Goal: Task Accomplishment & Management: Manage account settings

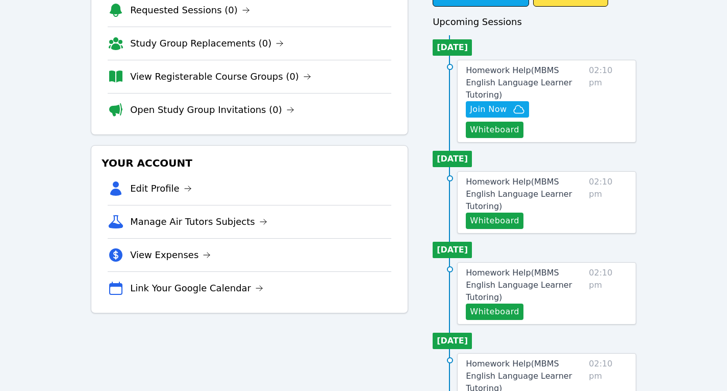
scroll to position [89, 0]
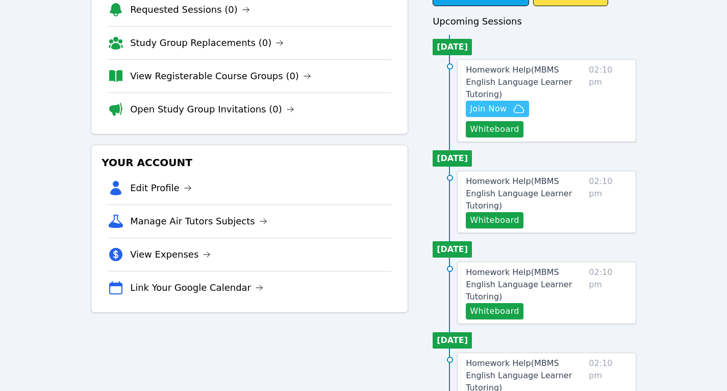
click at [486, 103] on span "Join Now" at bounding box center [488, 109] width 37 height 12
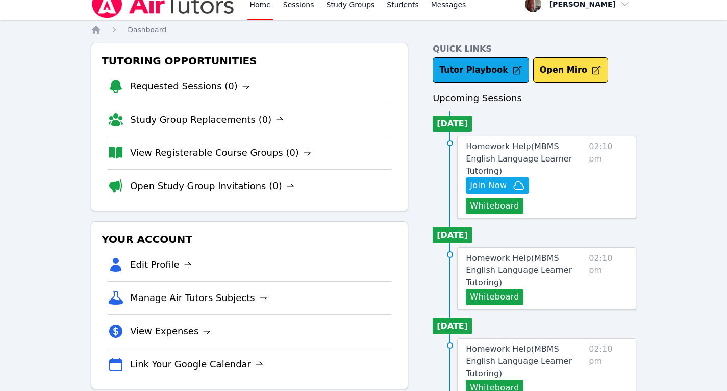
scroll to position [0, 0]
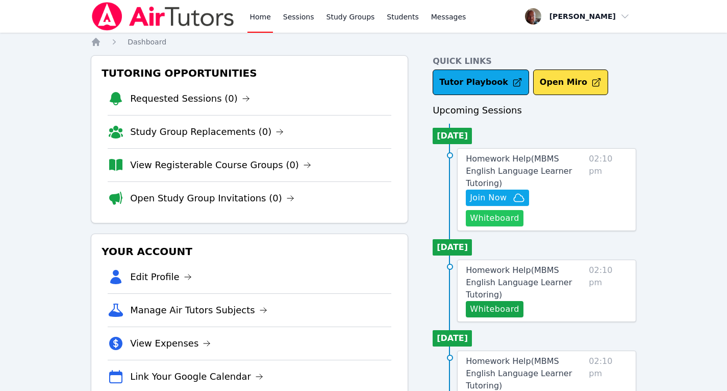
click at [524, 210] on button "Whiteboard" at bounding box center [495, 218] width 58 height 16
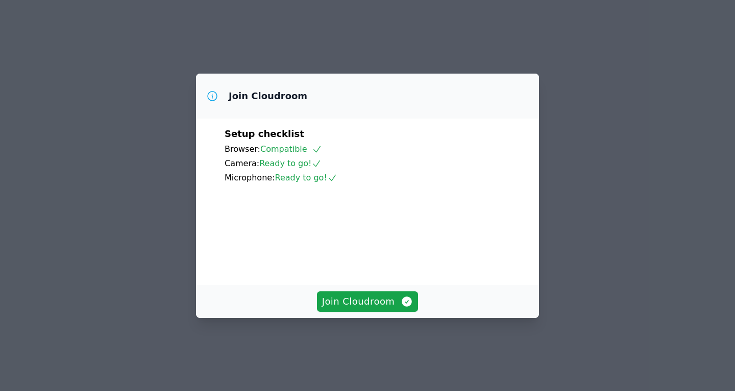
drag, startPoint x: 486, startPoint y: 94, endPoint x: 178, endPoint y: 51, distance: 311.9
click at [178, 51] on div "Join Cloudroom Setup checklist Browser: Compatible Camera: Ready to go! Microph…" at bounding box center [367, 195] width 735 height 391
click at [382, 308] on span "Join Cloudroom" at bounding box center [367, 301] width 91 height 14
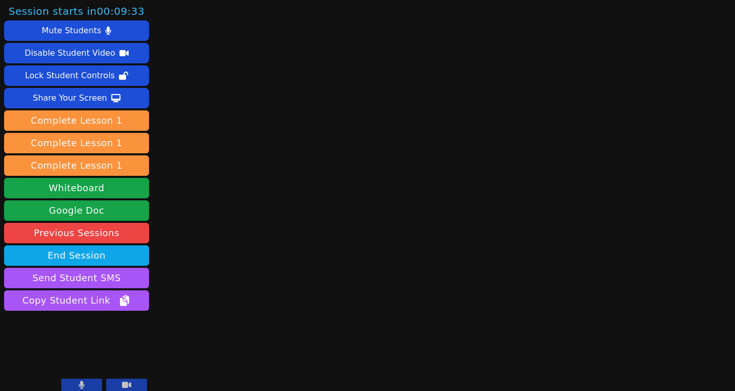
click at [84, 385] on icon at bounding box center [82, 384] width 6 height 8
click at [87, 382] on button at bounding box center [81, 384] width 41 height 12
click at [78, 383] on button at bounding box center [81, 384] width 41 height 12
click at [86, 383] on icon at bounding box center [82, 384] width 10 height 8
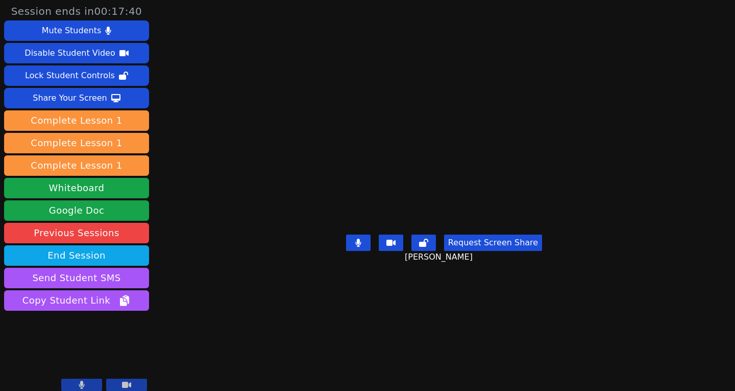
click at [606, 273] on main "Matvei Malkhanov Request Screen Share Matvei Malkhanov" at bounding box center [444, 195] width 325 height 391
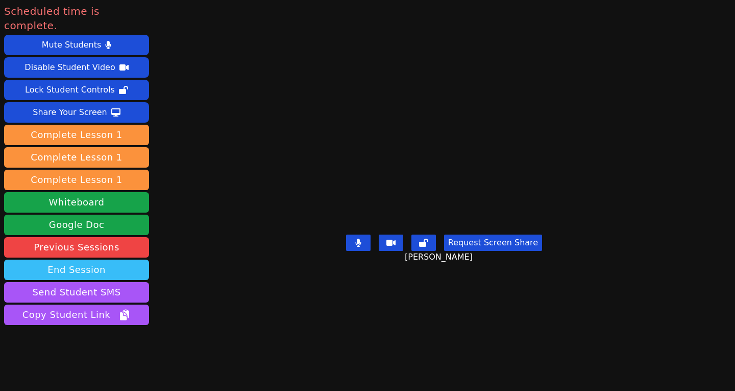
click at [88, 259] on button "End Session" at bounding box center [76, 269] width 145 height 20
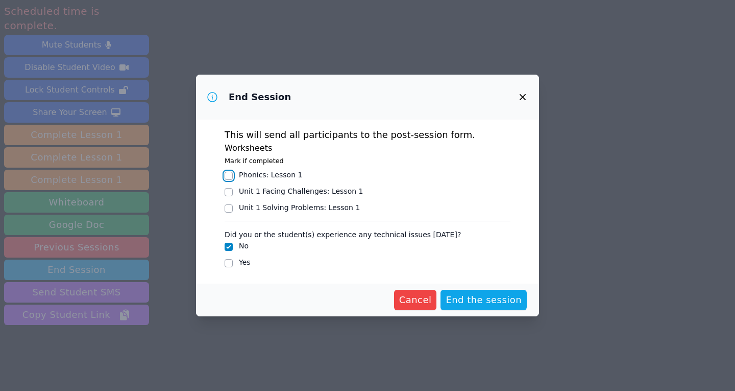
click at [232, 173] on input "Phonics : Lesson 1" at bounding box center [229, 176] width 8 height 8
checkbox input "true"
click at [487, 297] on span "End the session" at bounding box center [484, 300] width 76 height 14
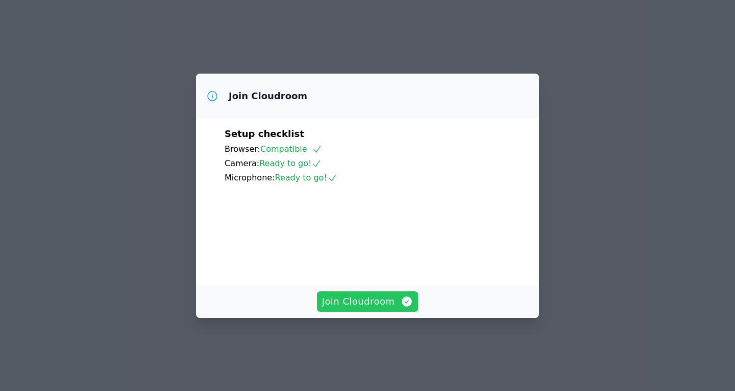
click at [380, 308] on span "Join Cloudroom" at bounding box center [367, 301] width 91 height 14
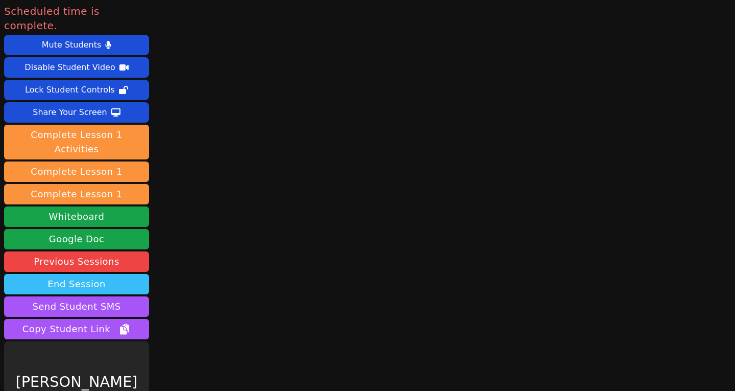
click at [97, 274] on button "End Session" at bounding box center [76, 284] width 145 height 20
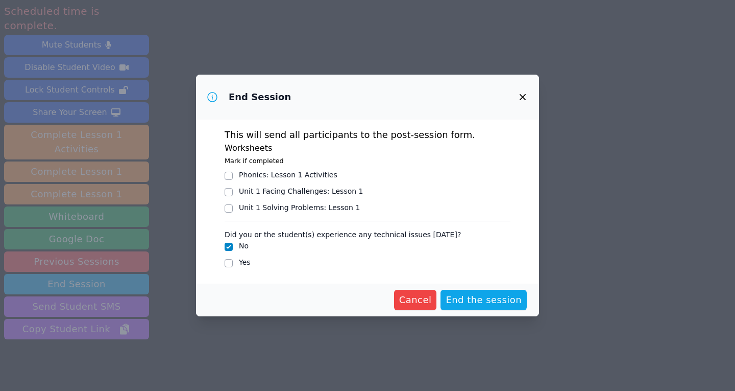
click at [233, 175] on div "Phonics : Lesson 1 Activities" at bounding box center [368, 175] width 286 height 12
click at [227, 175] on input "Phonics : Lesson 1 Activities" at bounding box center [229, 176] width 8 height 8
checkbox input "true"
click at [484, 300] on span "End the session" at bounding box center [484, 300] width 76 height 14
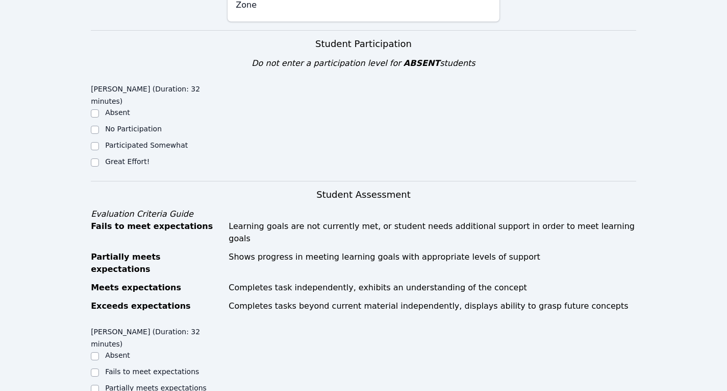
scroll to position [288, 0]
click at [95, 158] on input "Great Effort!" at bounding box center [95, 162] width 8 height 8
checkbox input "true"
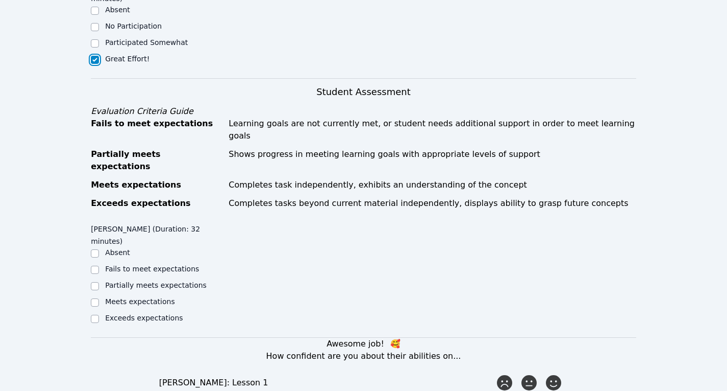
scroll to position [391, 0]
click at [99, 296] on div at bounding box center [95, 302] width 8 height 12
click at [96, 298] on input "Meets expectations" at bounding box center [95, 302] width 8 height 8
checkbox input "true"
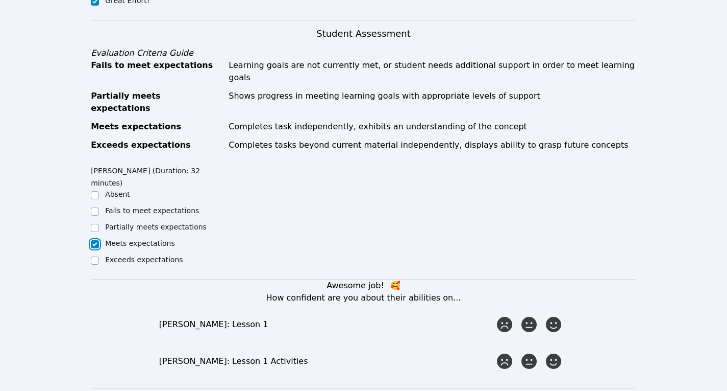
scroll to position [449, 0]
click at [93, 256] on input "Exceeds expectations" at bounding box center [95, 260] width 8 height 8
checkbox input "true"
checkbox input "false"
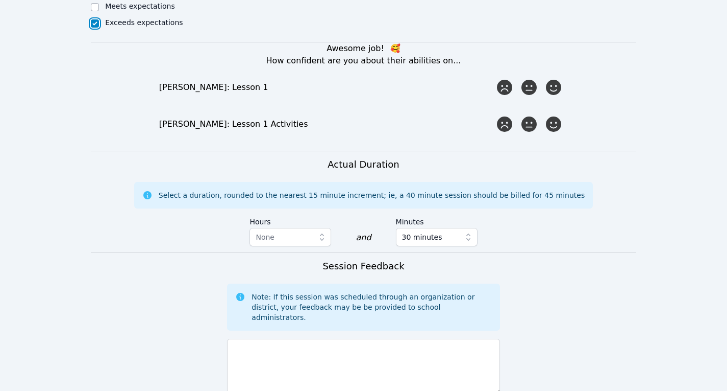
scroll to position [686, 0]
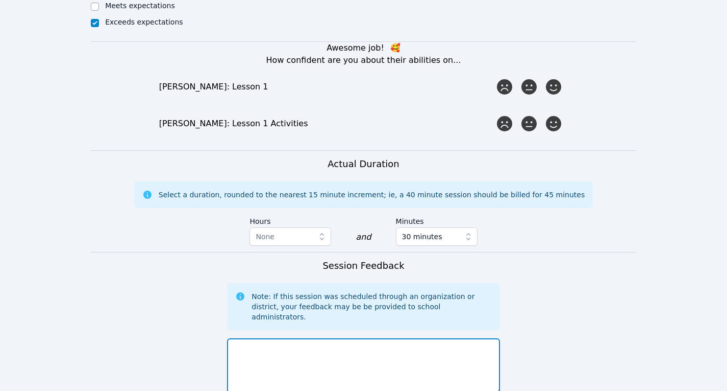
click at [332, 338] on textarea at bounding box center [363, 365] width 273 height 55
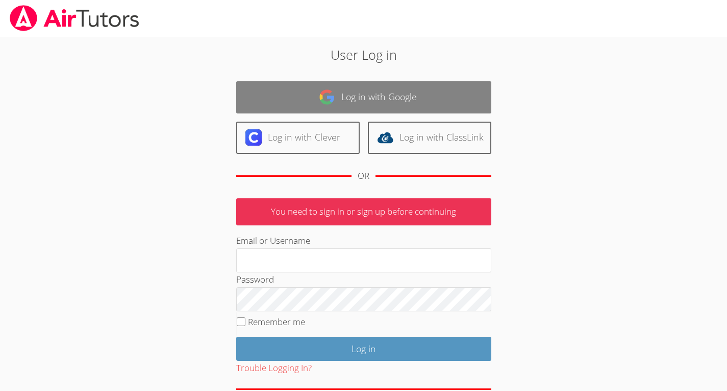
click at [351, 98] on link "Log in with Google" at bounding box center [363, 97] width 255 height 32
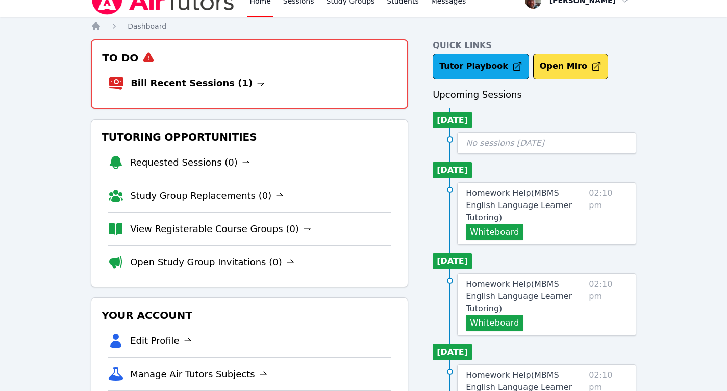
scroll to position [43, 0]
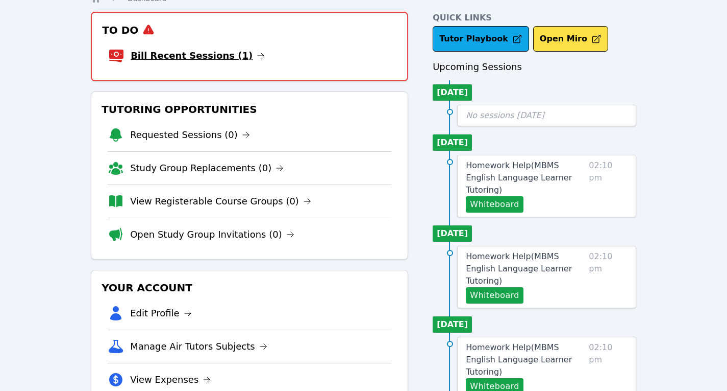
click at [210, 59] on link "Bill Recent Sessions (1)" at bounding box center [198, 55] width 134 height 14
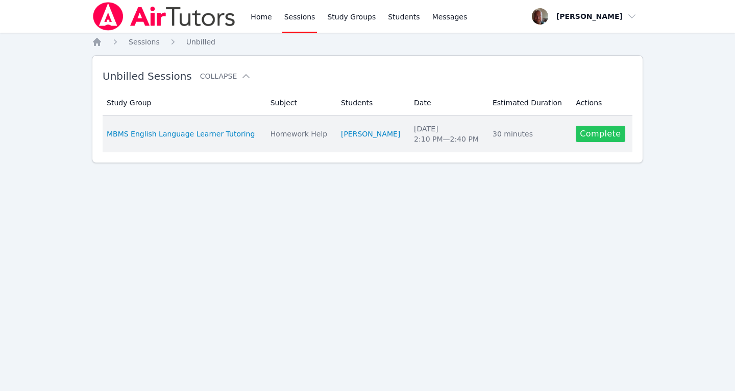
click at [606, 131] on link "Complete" at bounding box center [600, 134] width 49 height 16
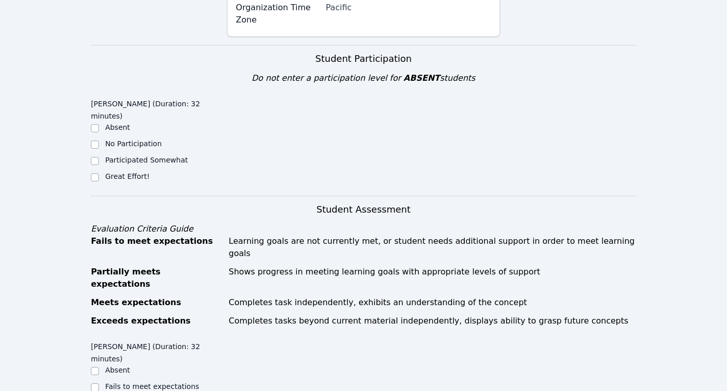
scroll to position [266, 0]
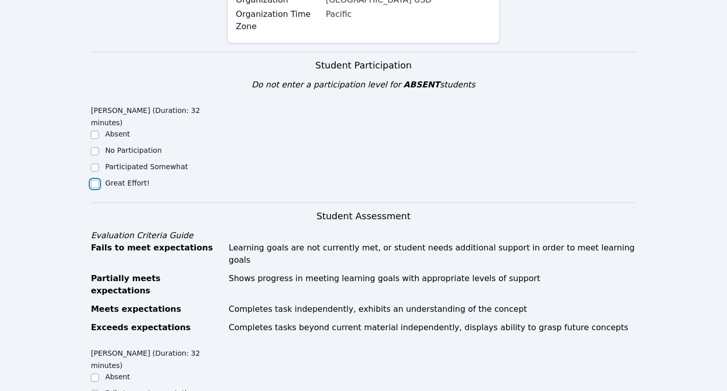
click at [96, 180] on input "Great Effort!" at bounding box center [95, 184] width 8 height 8
checkbox input "true"
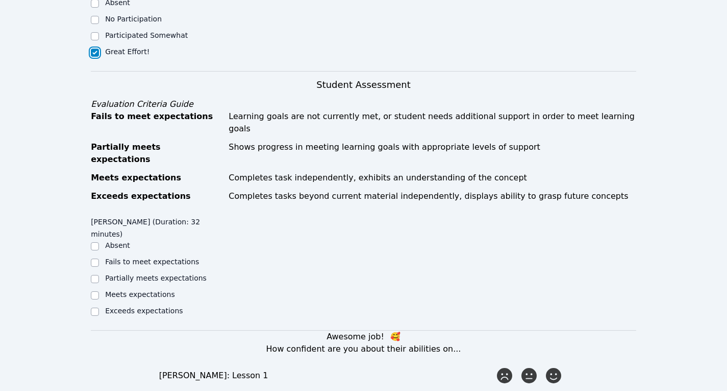
scroll to position [400, 0]
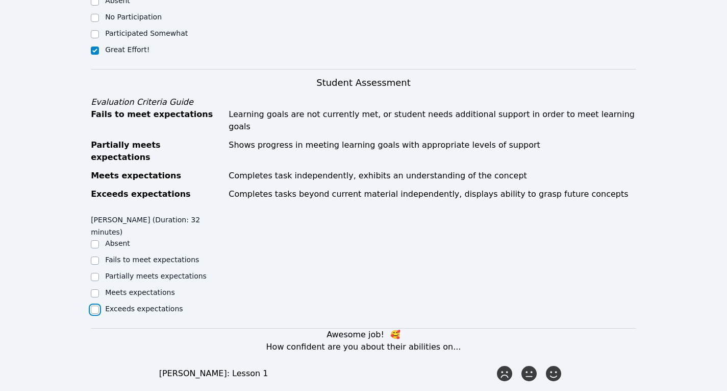
click at [97, 305] on input "Exceeds expectations" at bounding box center [95, 309] width 8 height 8
checkbox input "true"
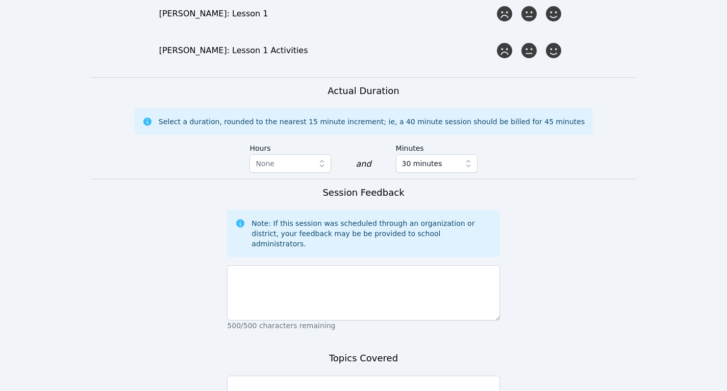
scroll to position [769, 0]
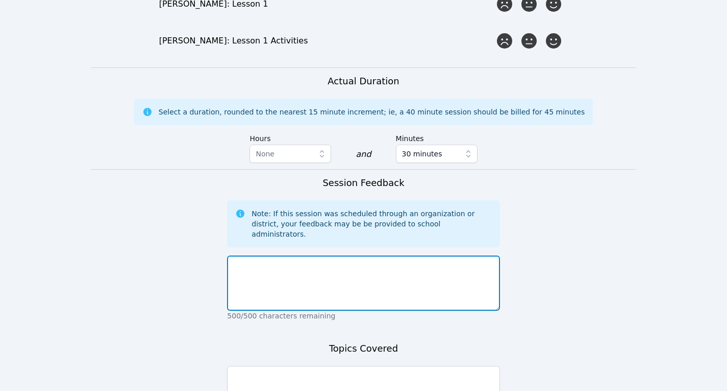
click at [300, 255] on textarea at bounding box center [363, 282] width 273 height 55
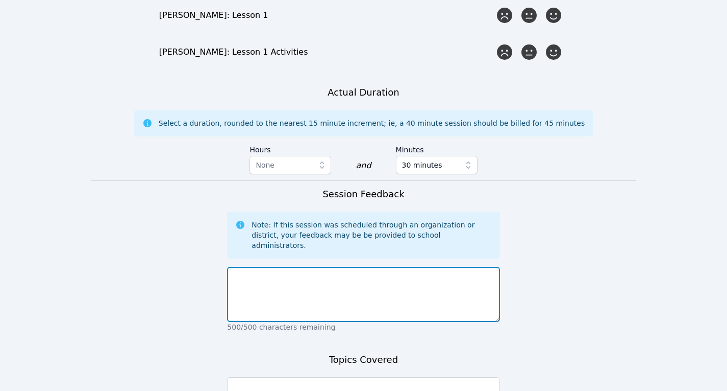
scroll to position [758, 0]
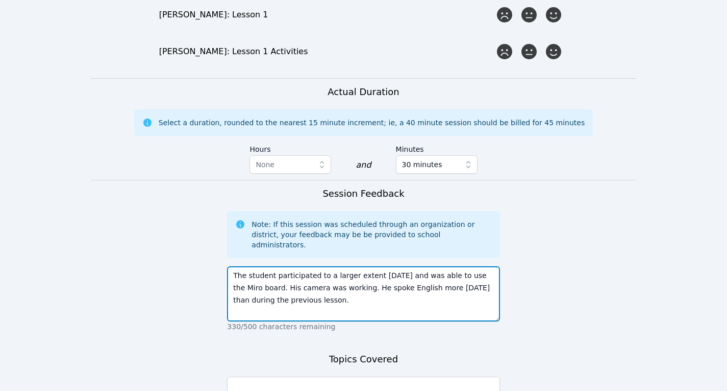
type textarea "The student participated to a larger extent [DATE] and was able to use the Miro…"
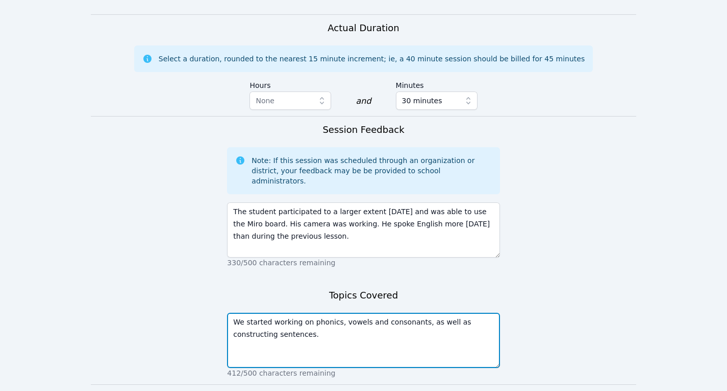
type textarea "We started working on phonics, vowels and consonants, as well as constructing s…"
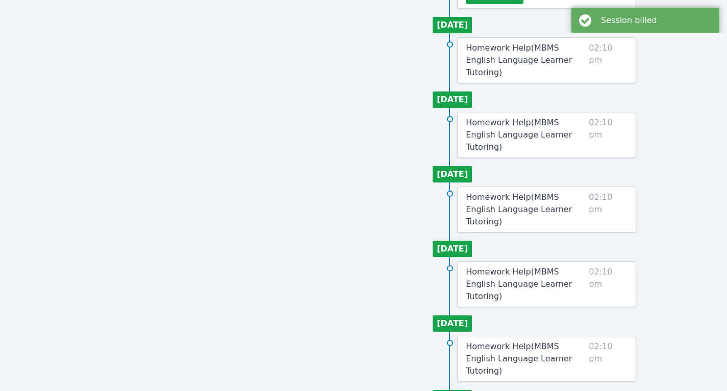
scroll to position [475, 0]
